Goal: Task Accomplishment & Management: Manage account settings

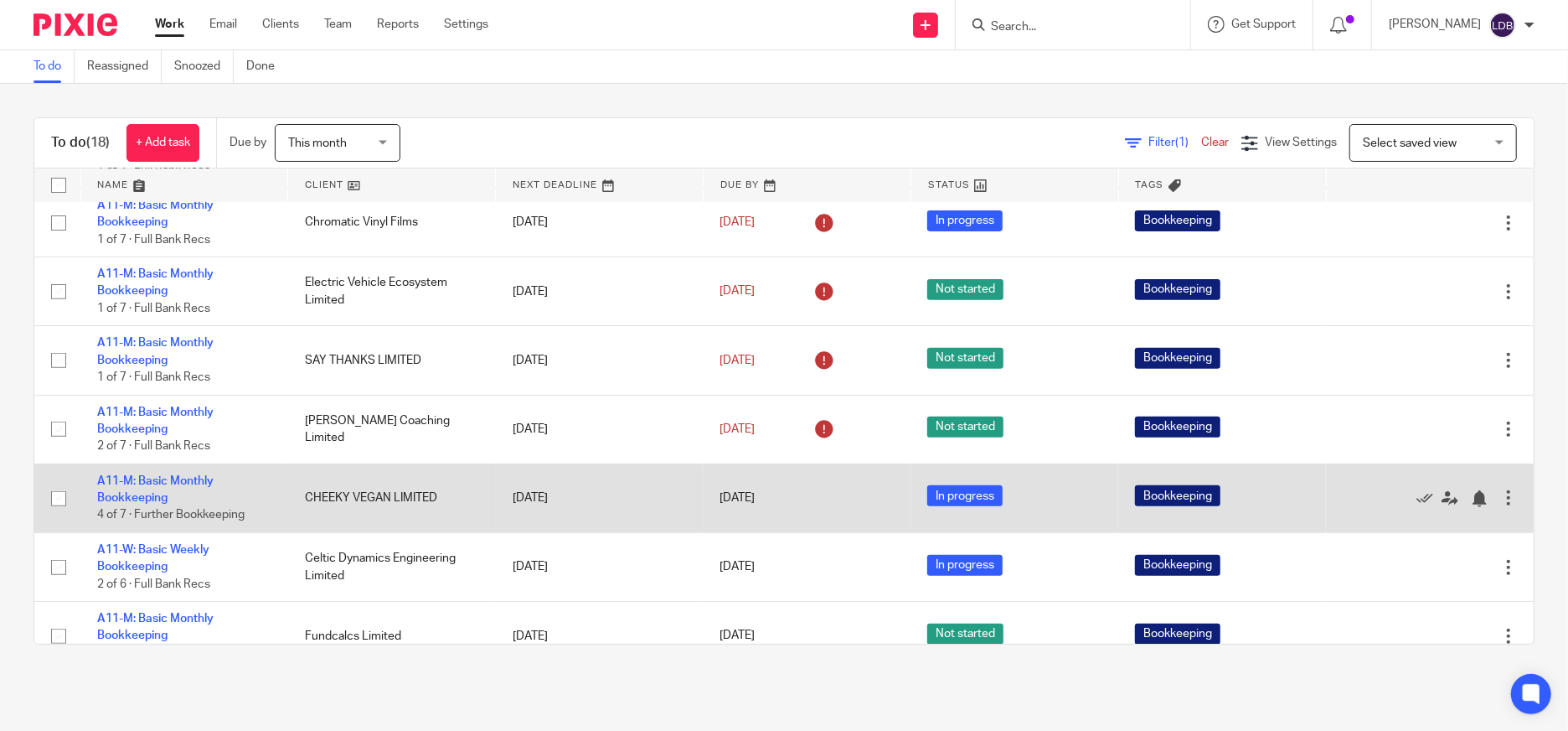
scroll to position [558, 0]
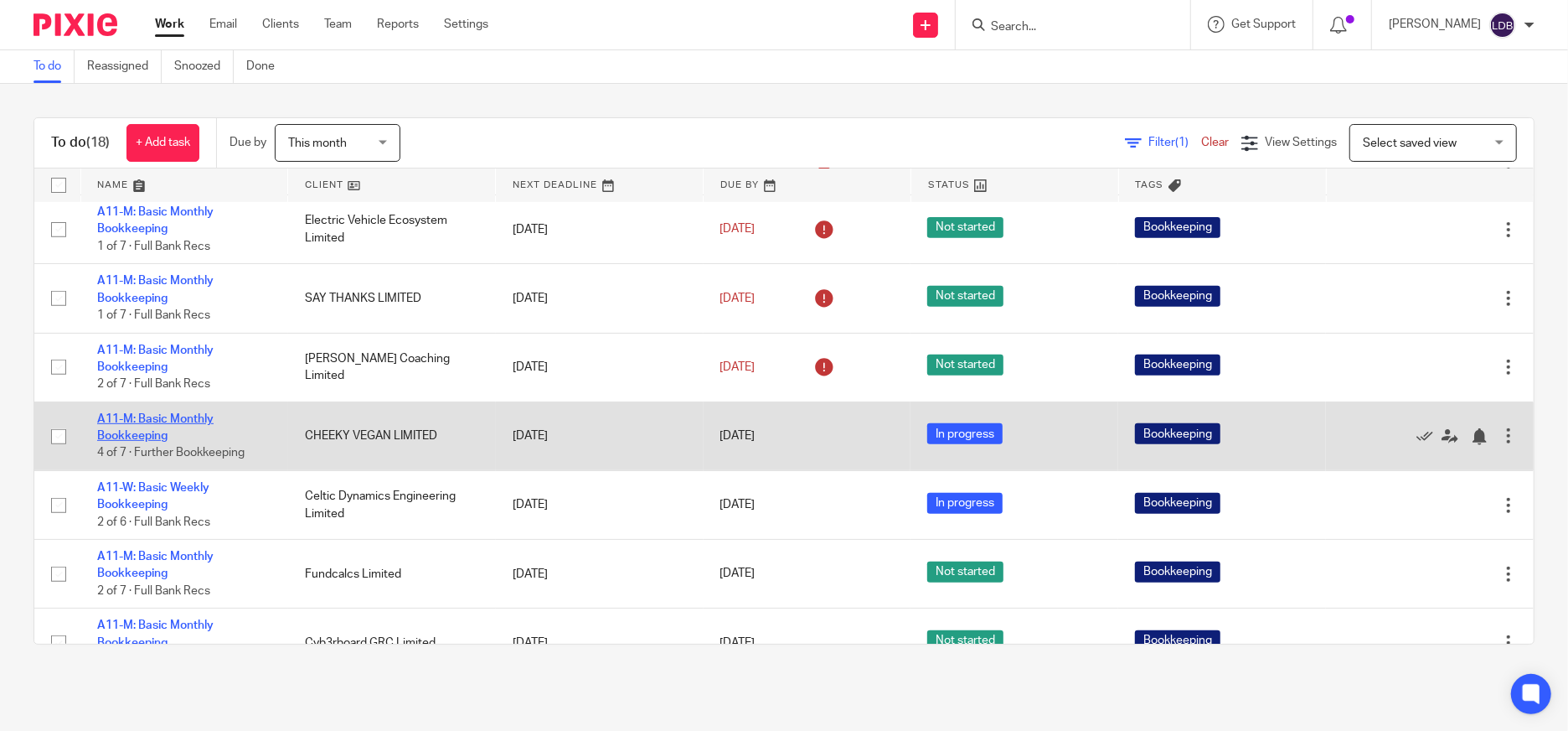
click at [166, 415] on link "A11-M: Basic Monthly Bookkeeping" at bounding box center [155, 428] width 117 height 29
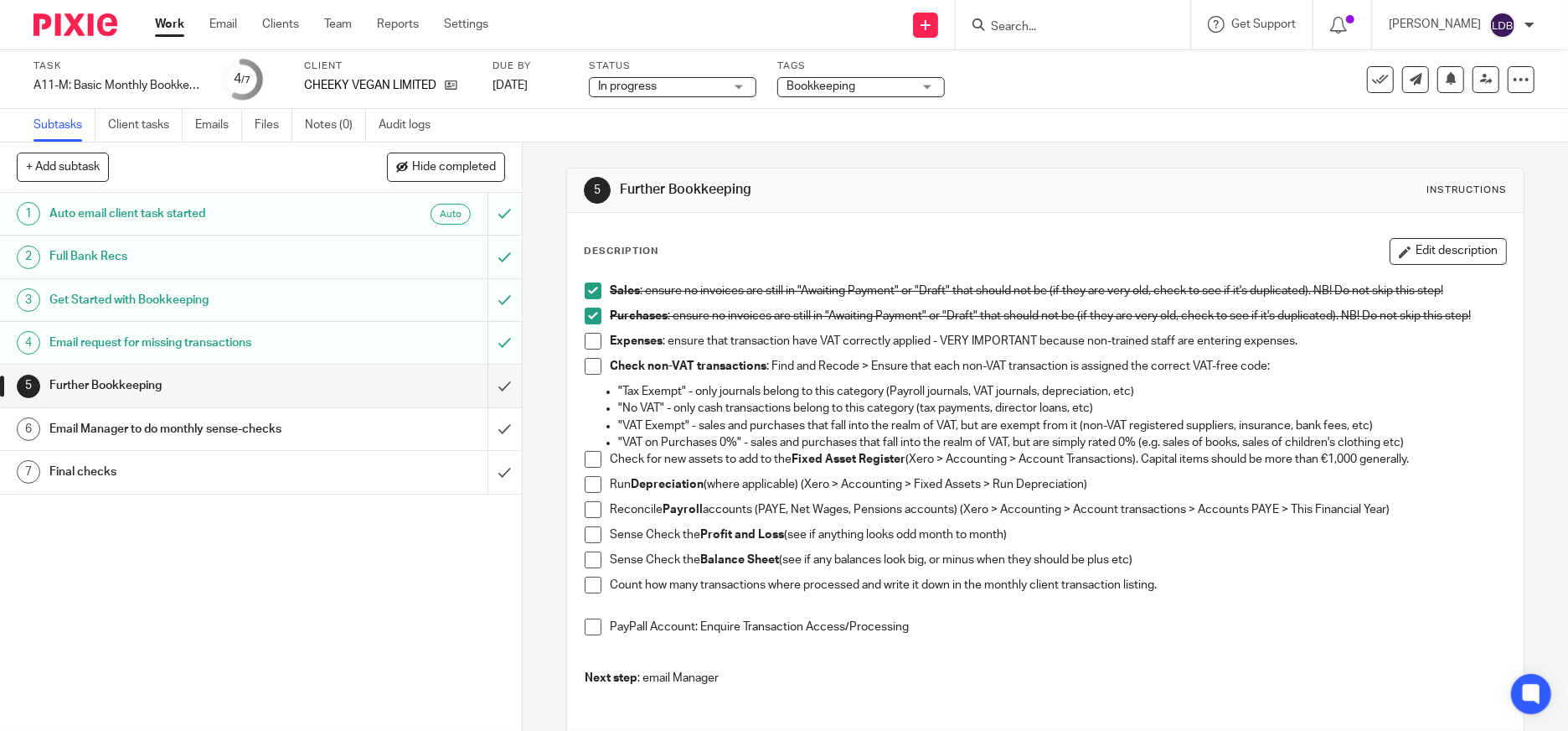
click at [168, 223] on h1 "Auto email client task started" at bounding box center [190, 214] width 281 height 25
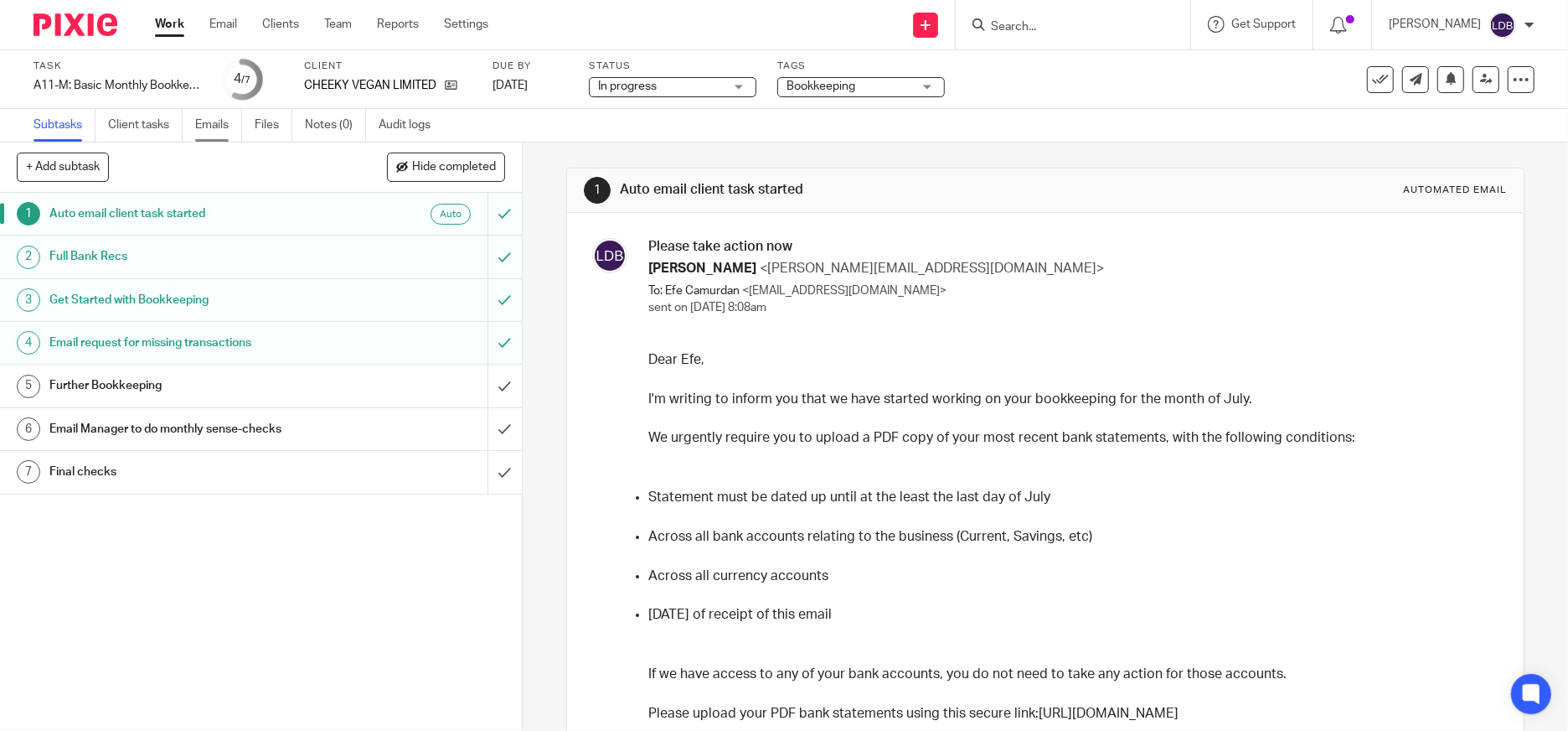
click at [214, 128] on link "Emails" at bounding box center [218, 125] width 47 height 32
click at [206, 126] on link "Emails" at bounding box center [218, 125] width 47 height 32
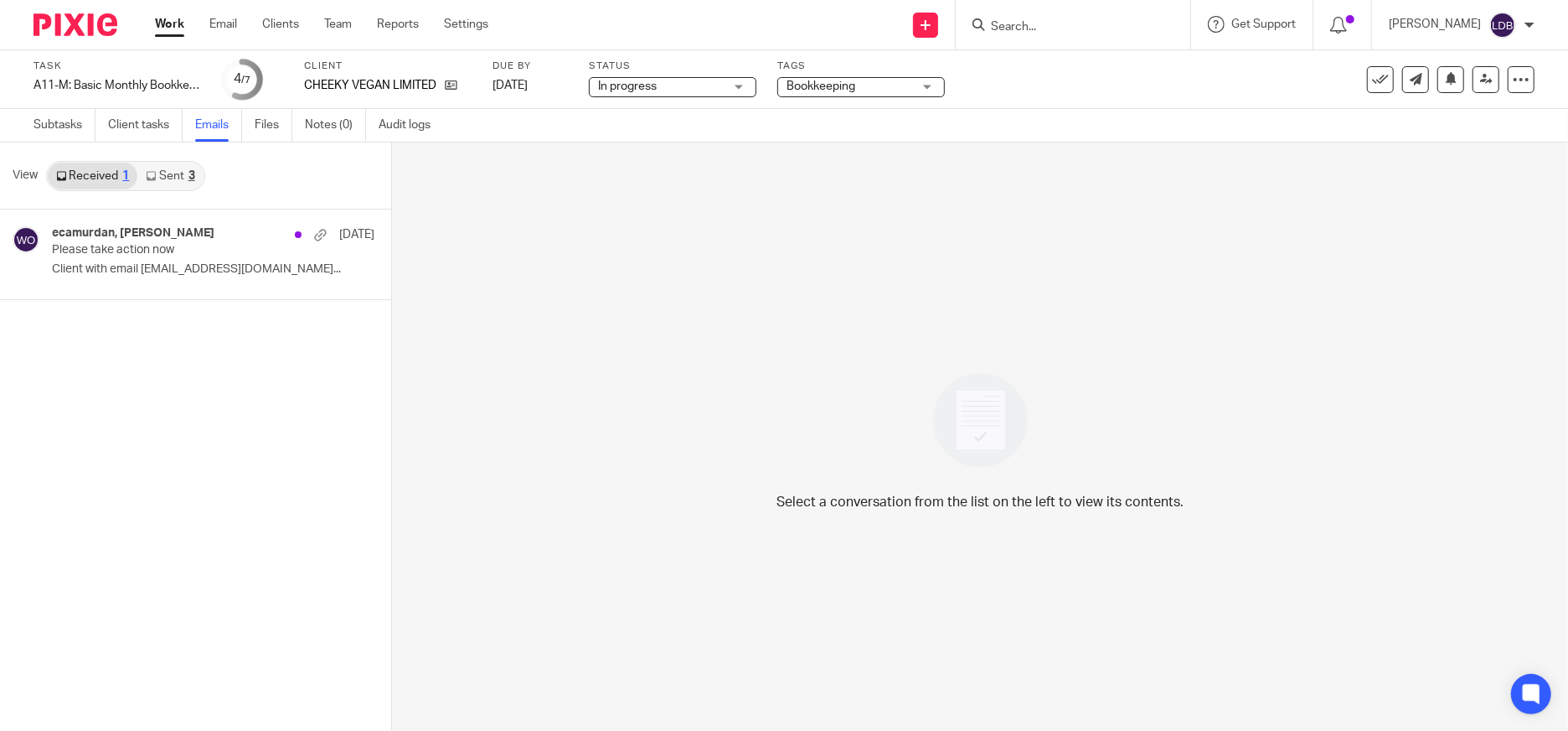
click at [154, 180] on link "Sent 3" at bounding box center [170, 176] width 66 height 27
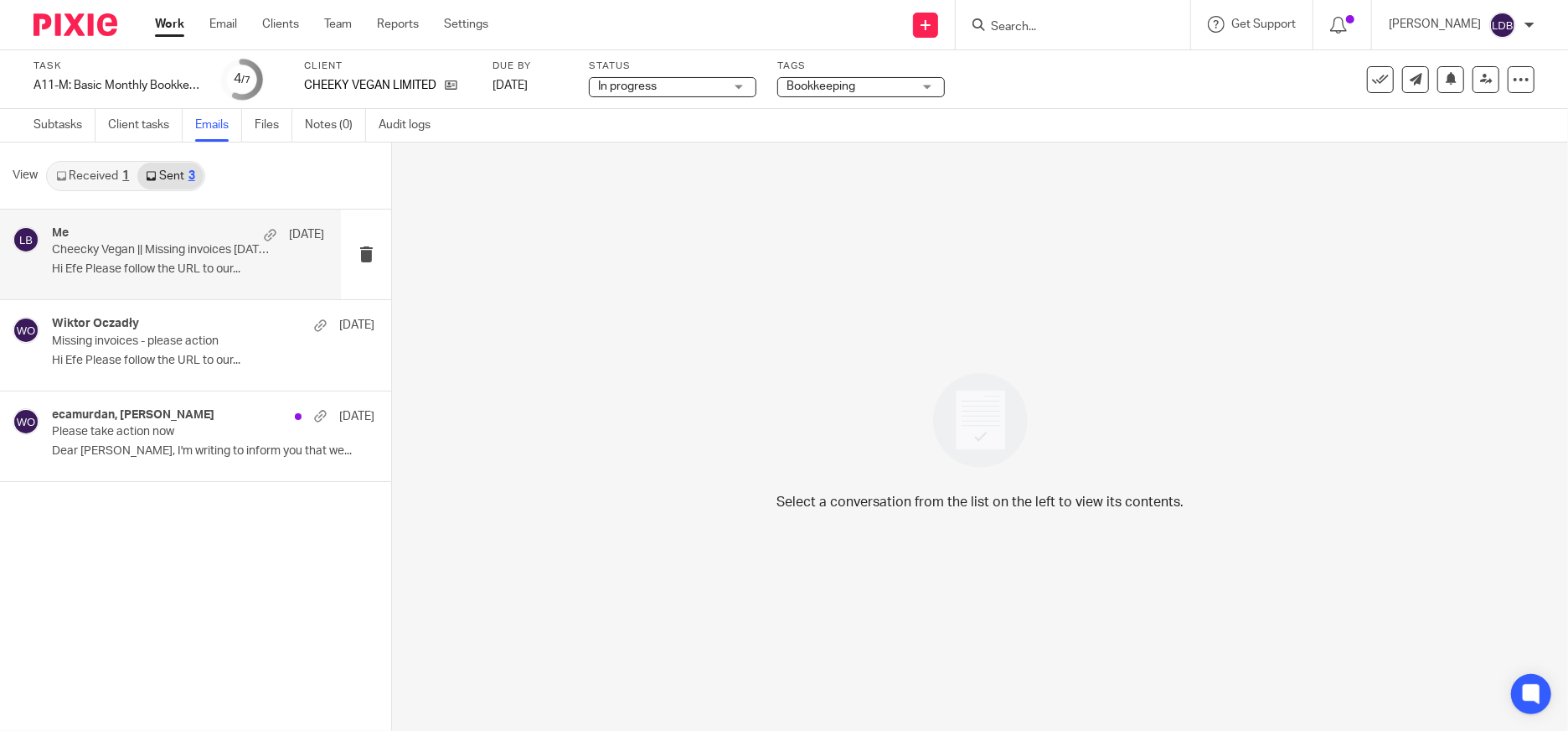
click at [151, 252] on p "Cheecky Vegan || Missing invoices July 2025 - Please Action" at bounding box center [161, 250] width 217 height 14
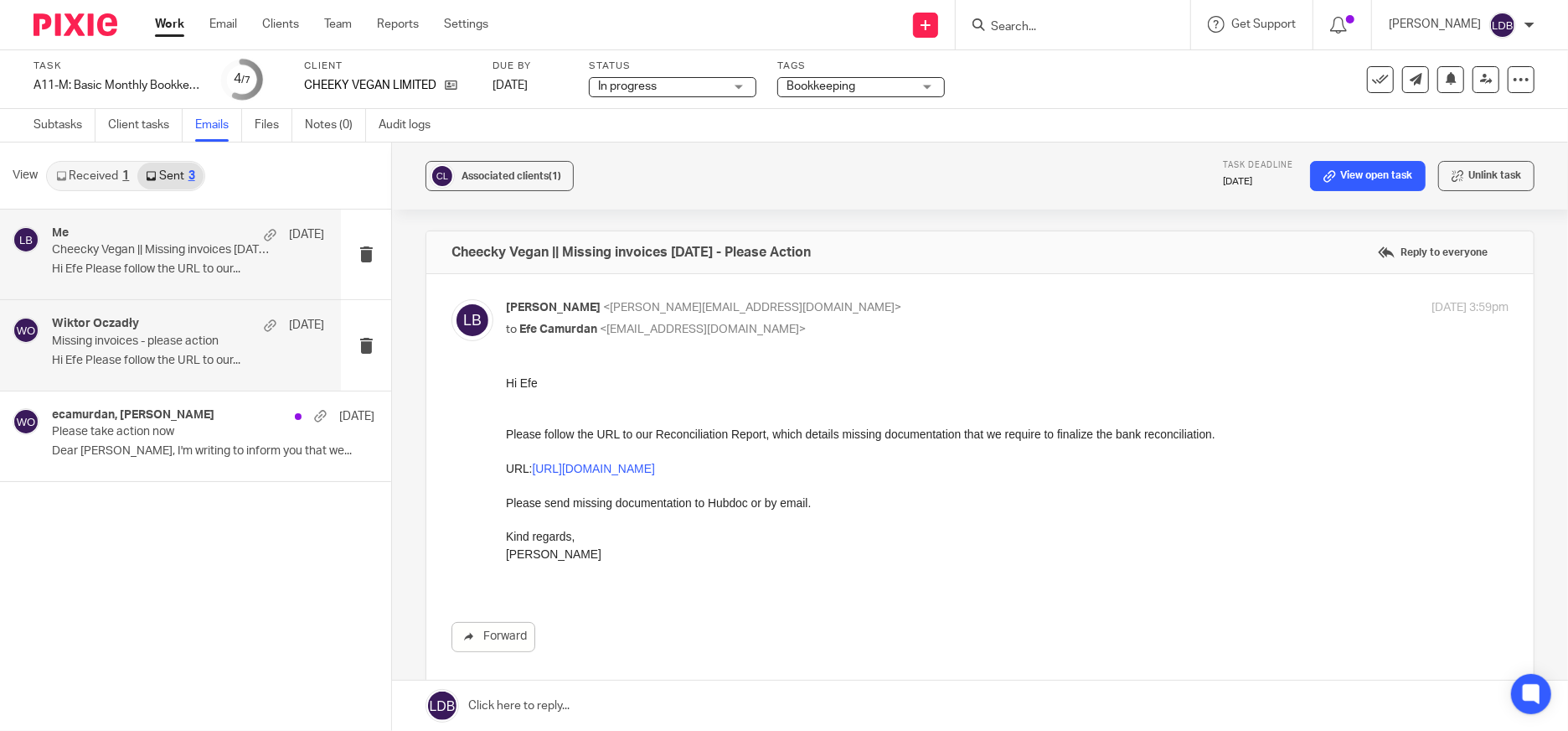
click at [228, 336] on p "Missing invoices - please action" at bounding box center [161, 342] width 217 height 14
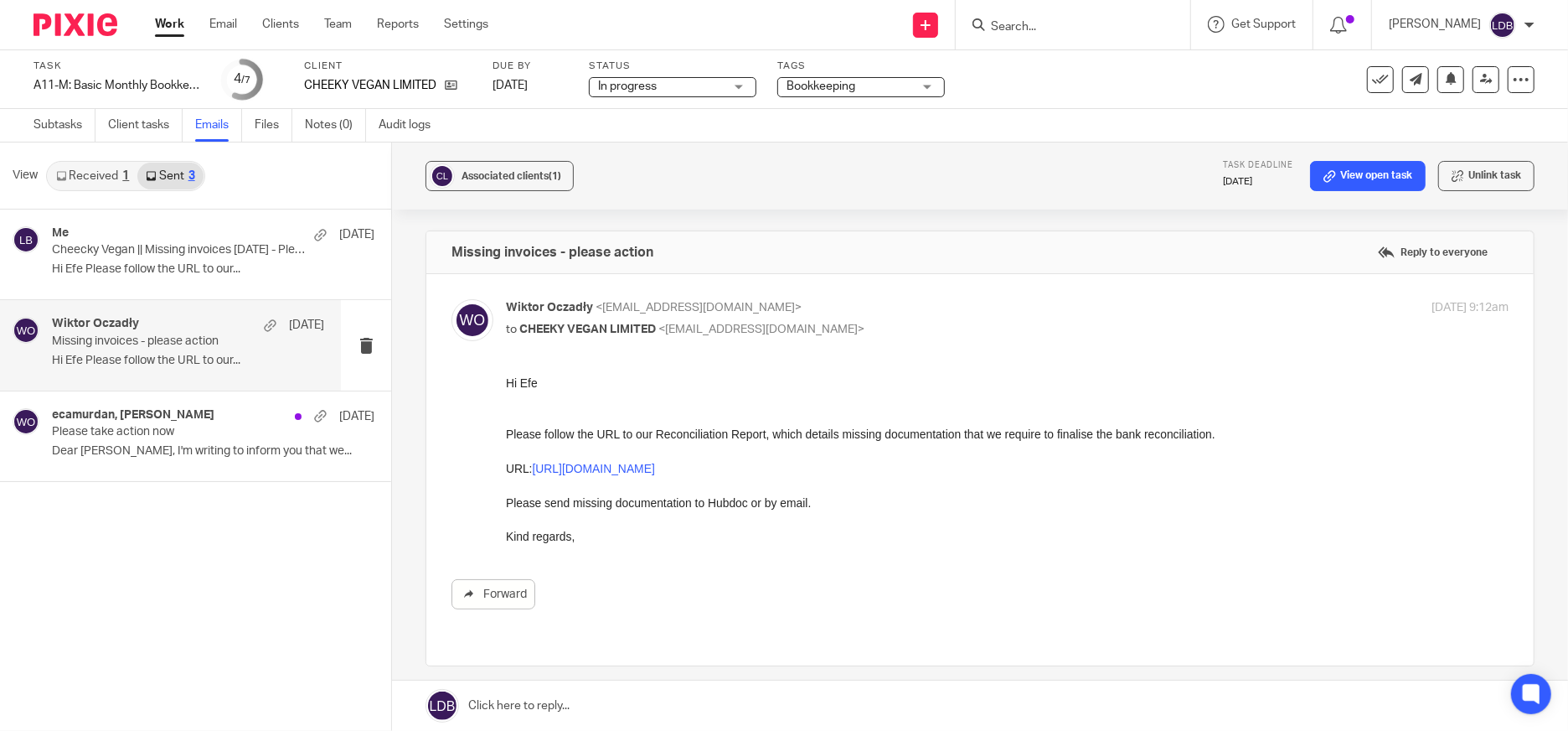
click at [241, 343] on p "Missing invoices - please action" at bounding box center [161, 342] width 217 height 14
click at [238, 437] on p "Please take action now" at bounding box center [161, 432] width 217 height 14
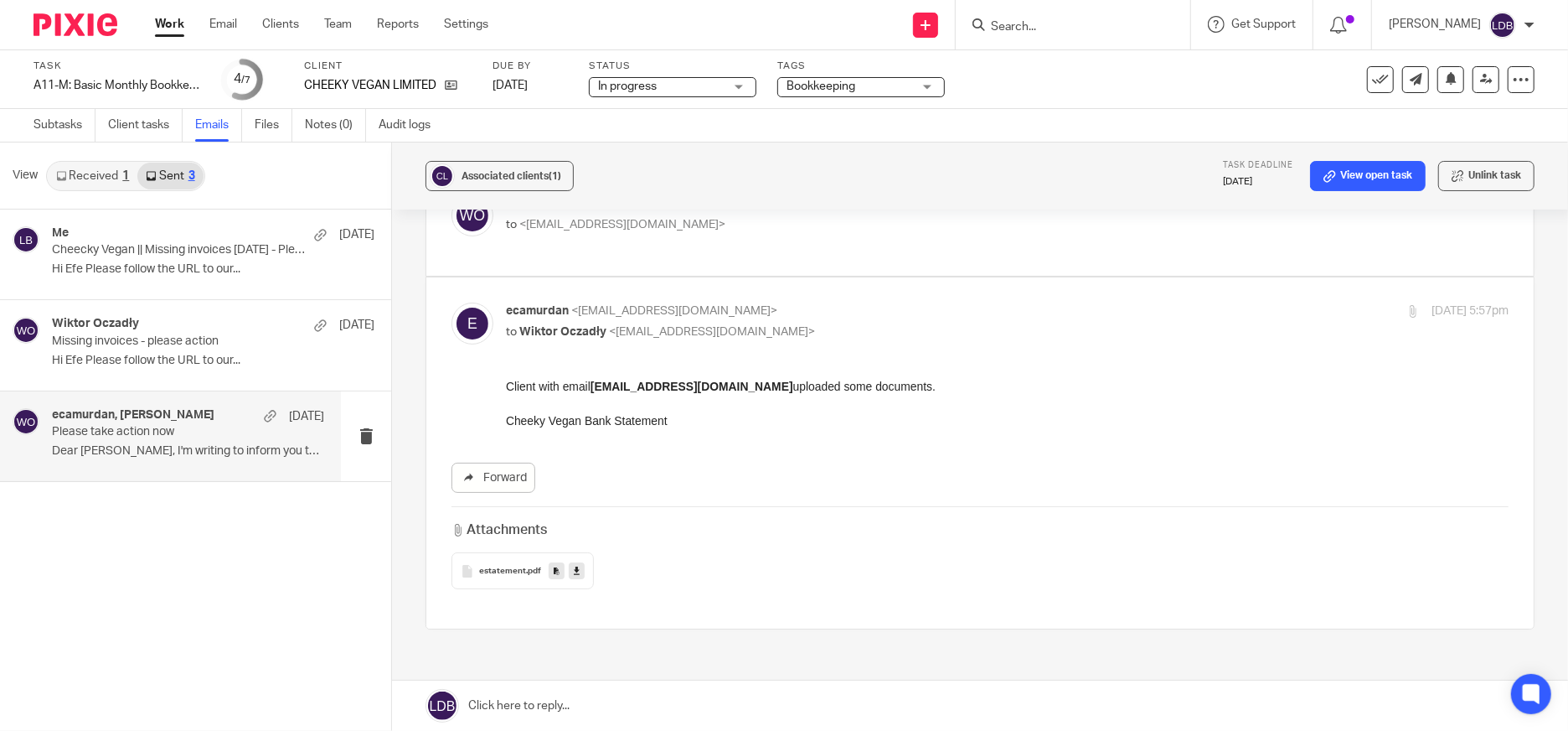
scroll to position [124, 0]
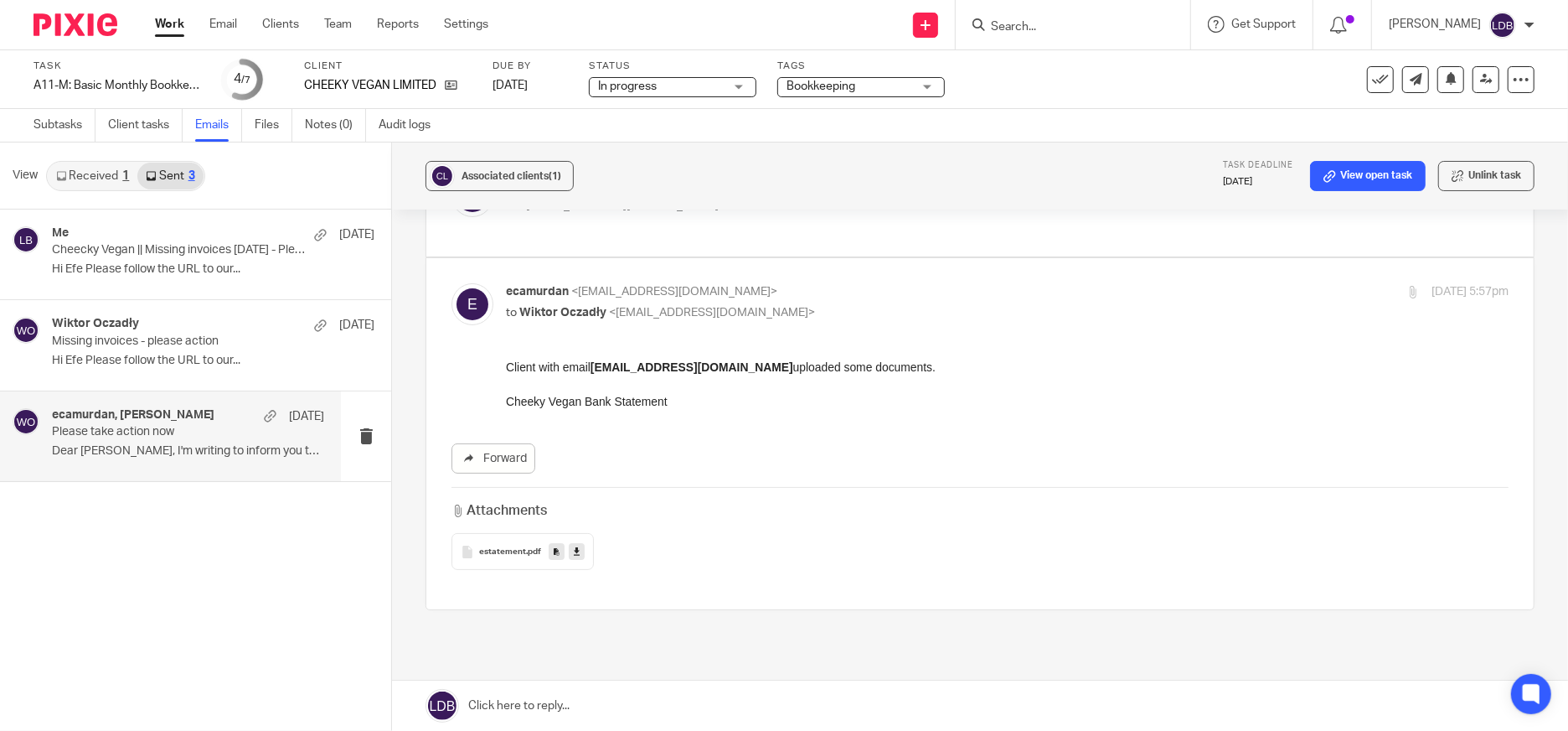
click at [89, 179] on link "Received 1" at bounding box center [93, 176] width 90 height 27
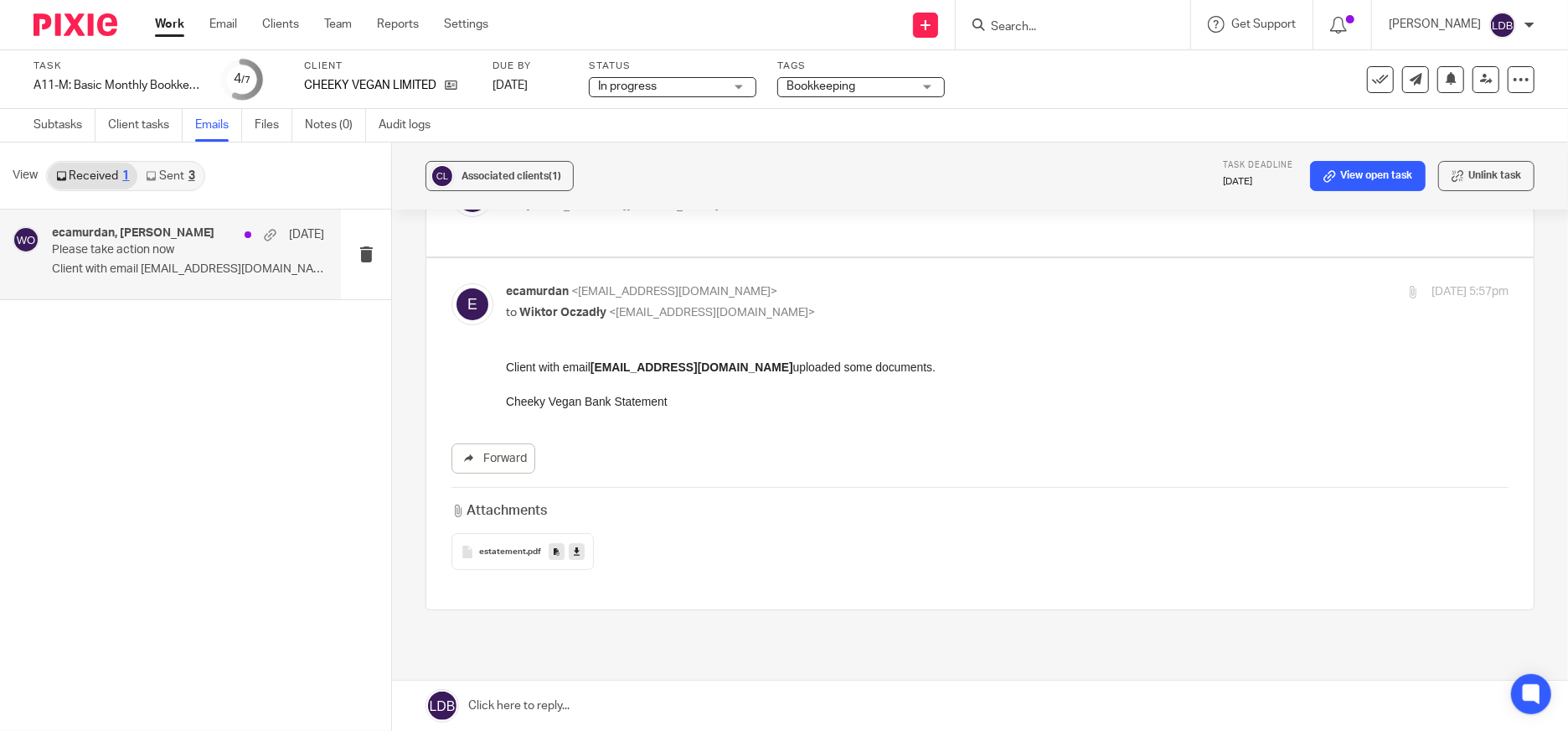
click at [151, 266] on p "Client with email ecamurdan@cheekyvegan.com..." at bounding box center [188, 270] width 272 height 14
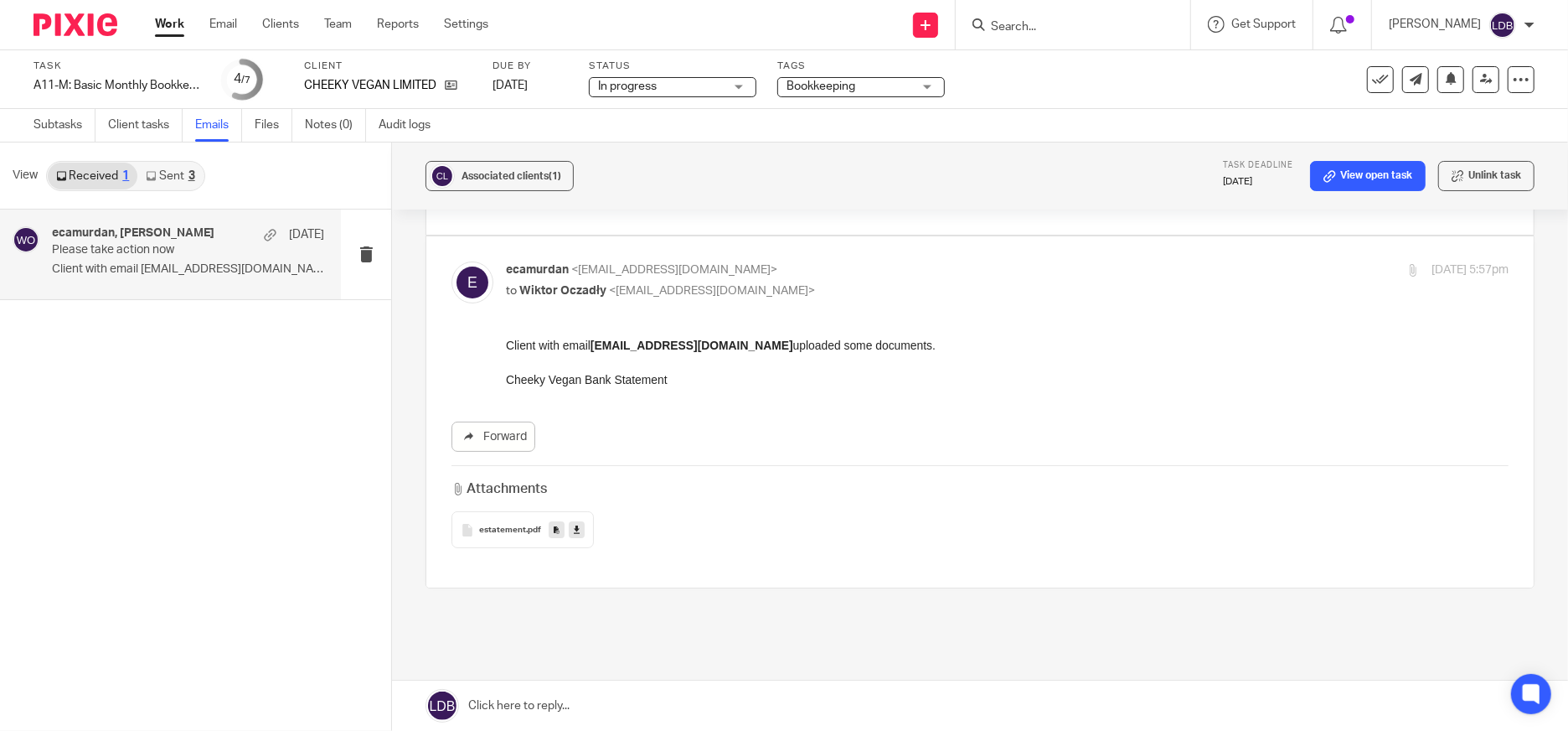
scroll to position [186, 0]
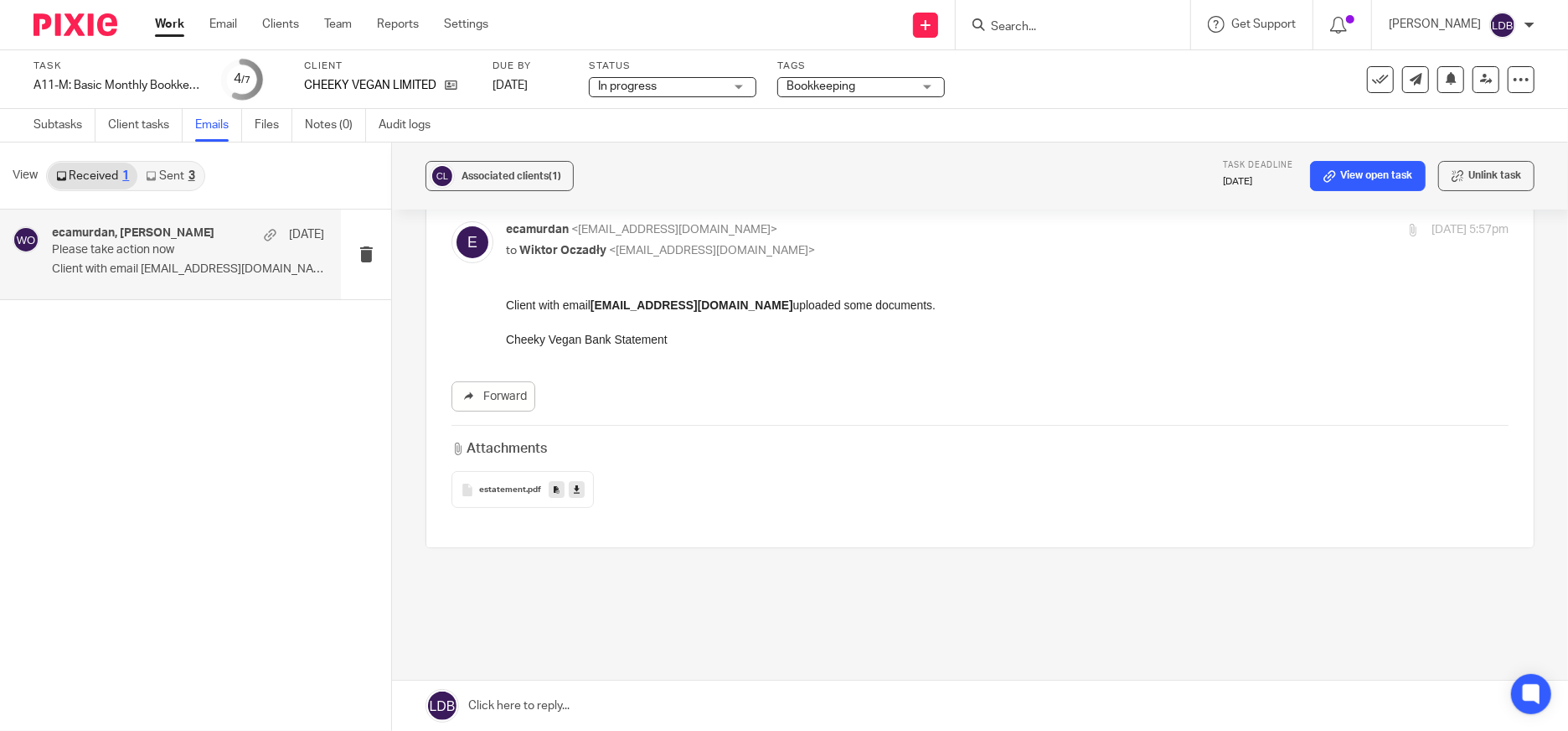
click at [479, 492] on span "estatement" at bounding box center [502, 490] width 47 height 10
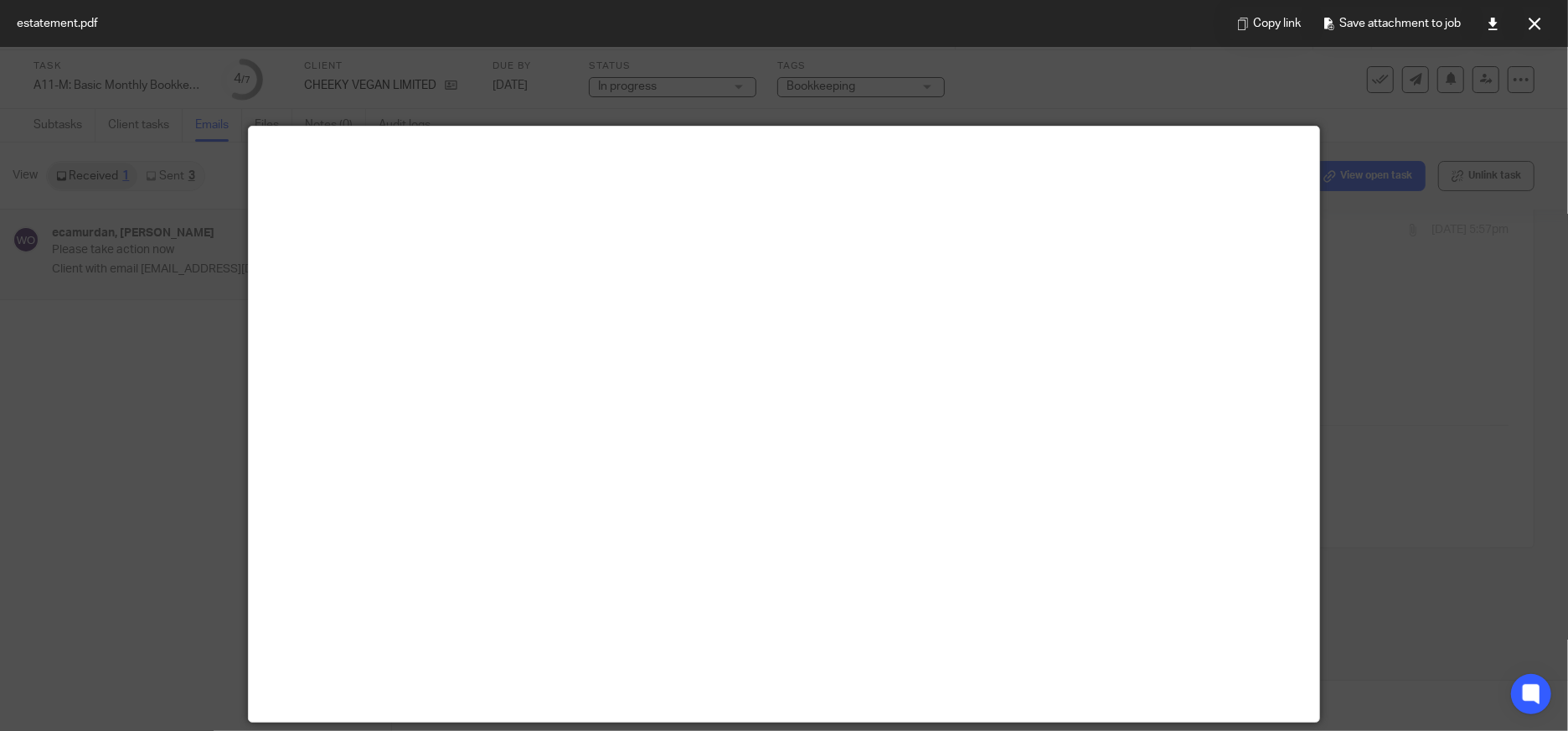
scroll to position [117, 0]
